Goal: Information Seeking & Learning: Learn about a topic

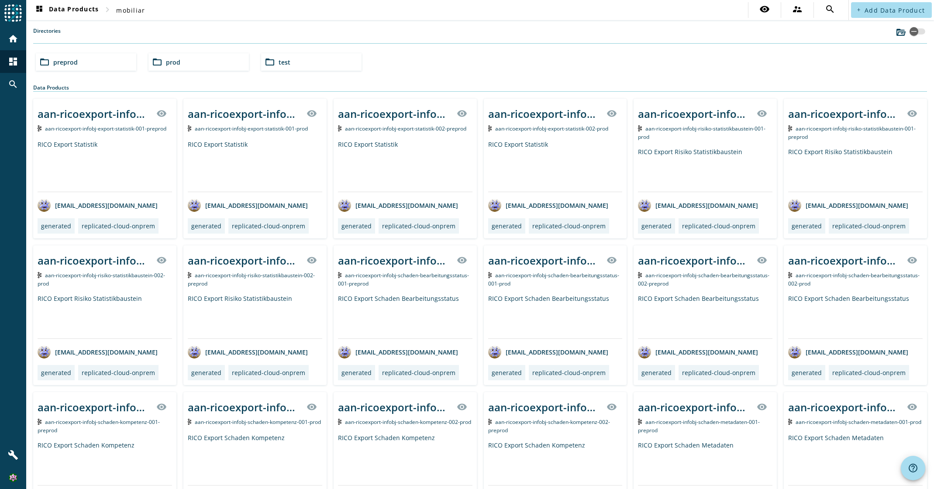
click at [175, 62] on span "prod" at bounding box center [173, 62] width 14 height 8
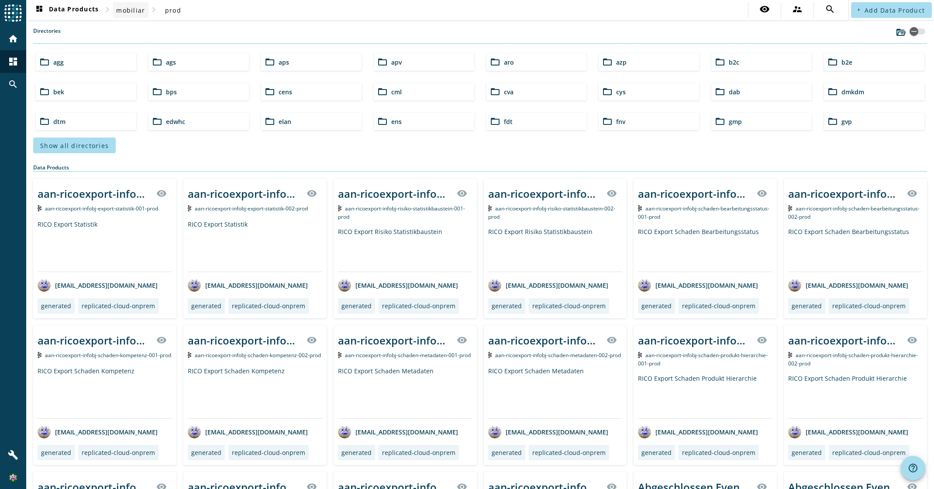
click at [134, 12] on span "mobiliar" at bounding box center [130, 10] width 29 height 8
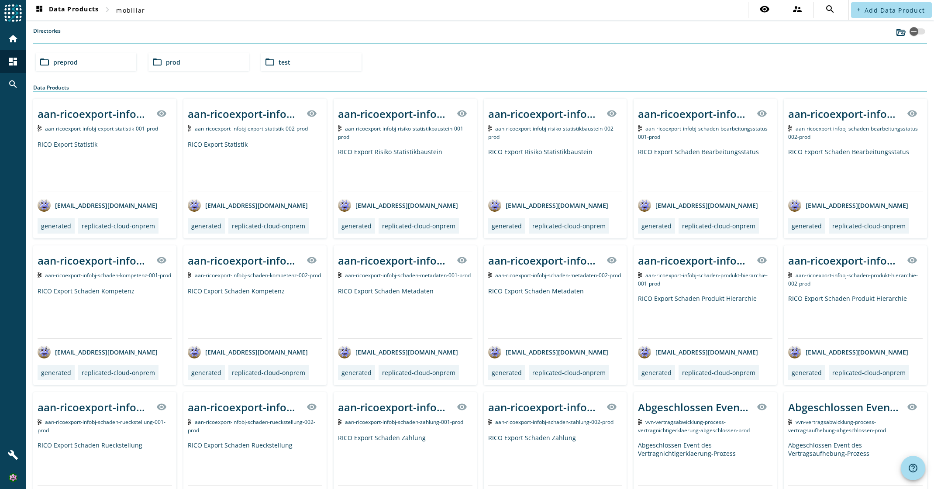
click at [86, 61] on div "folder_open preprod" at bounding box center [86, 61] width 100 height 17
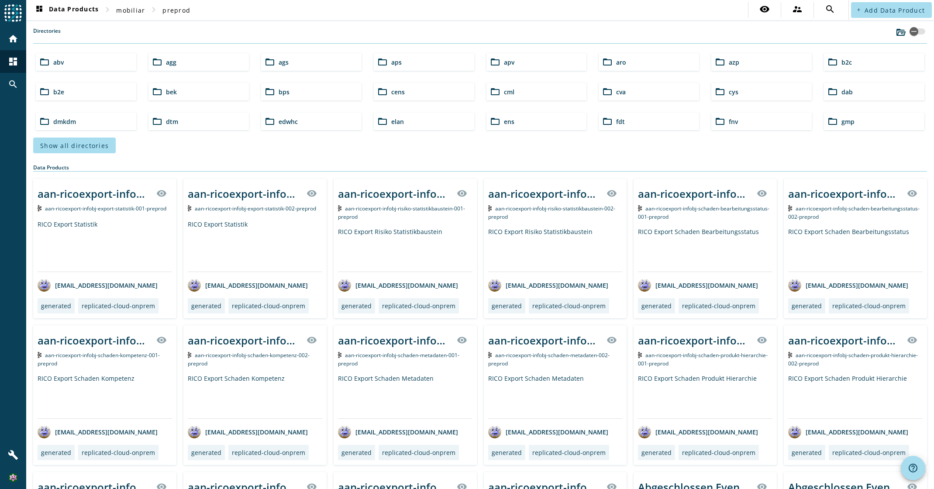
click at [858, 59] on div "folder_open b2c" at bounding box center [874, 61] width 100 height 17
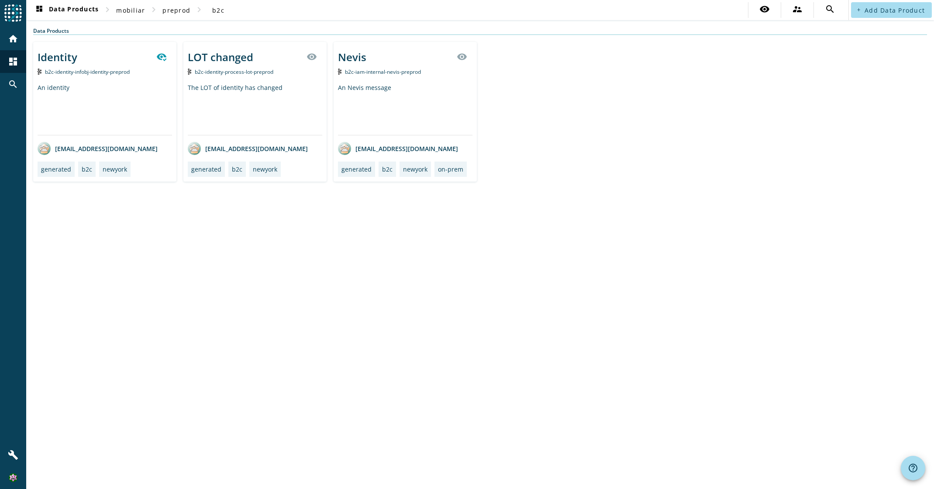
click at [99, 69] on span "b2c-identity-infobj-identity-preprod" at bounding box center [87, 71] width 85 height 7
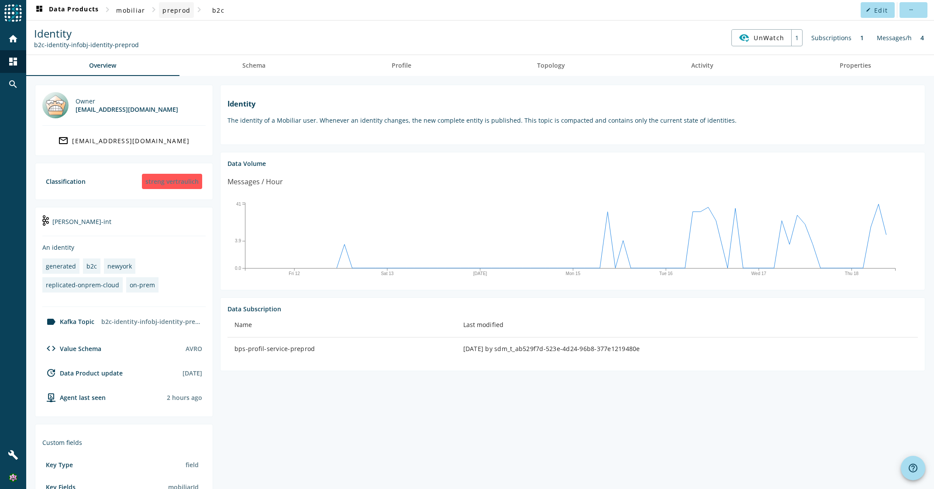
click at [162, 8] on span at bounding box center [176, 10] width 35 height 21
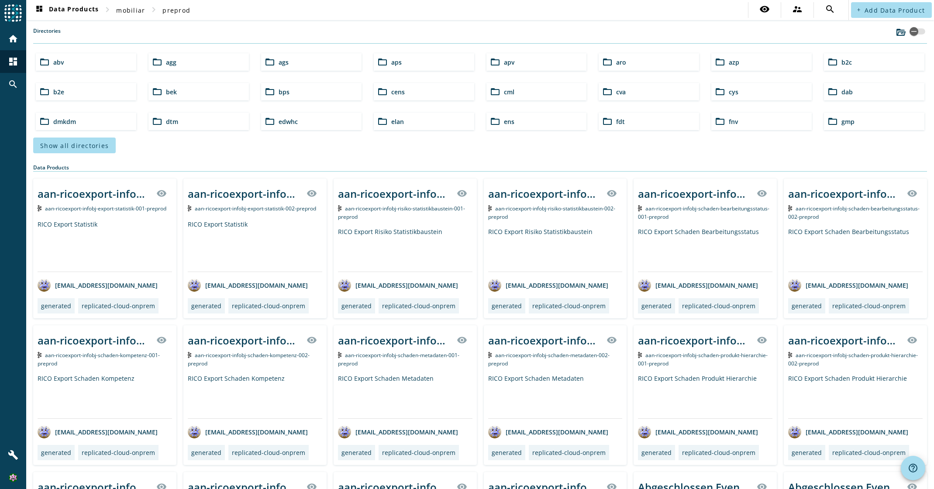
click at [832, 64] on div "folder_open b2c" at bounding box center [874, 61] width 100 height 17
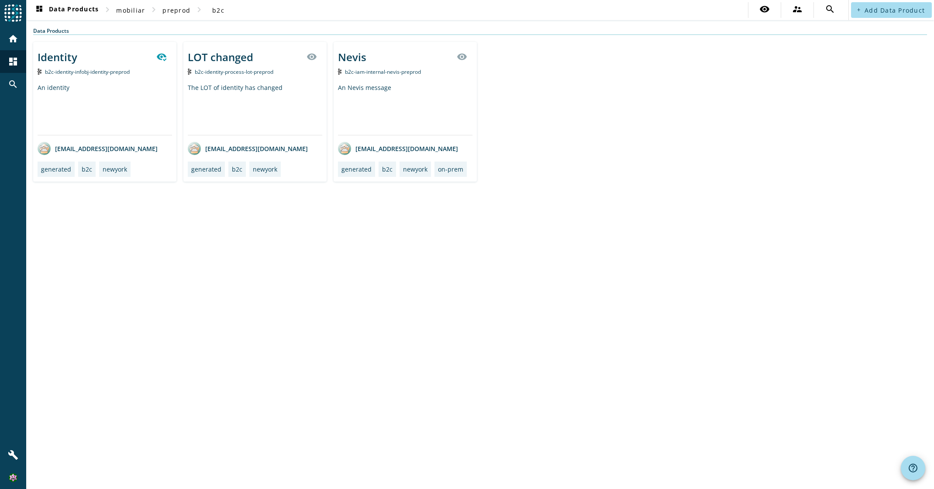
click at [254, 75] on span "b2c-identity-process-lot-preprod" at bounding box center [234, 71] width 79 height 7
